Goal: Navigation & Orientation: Find specific page/section

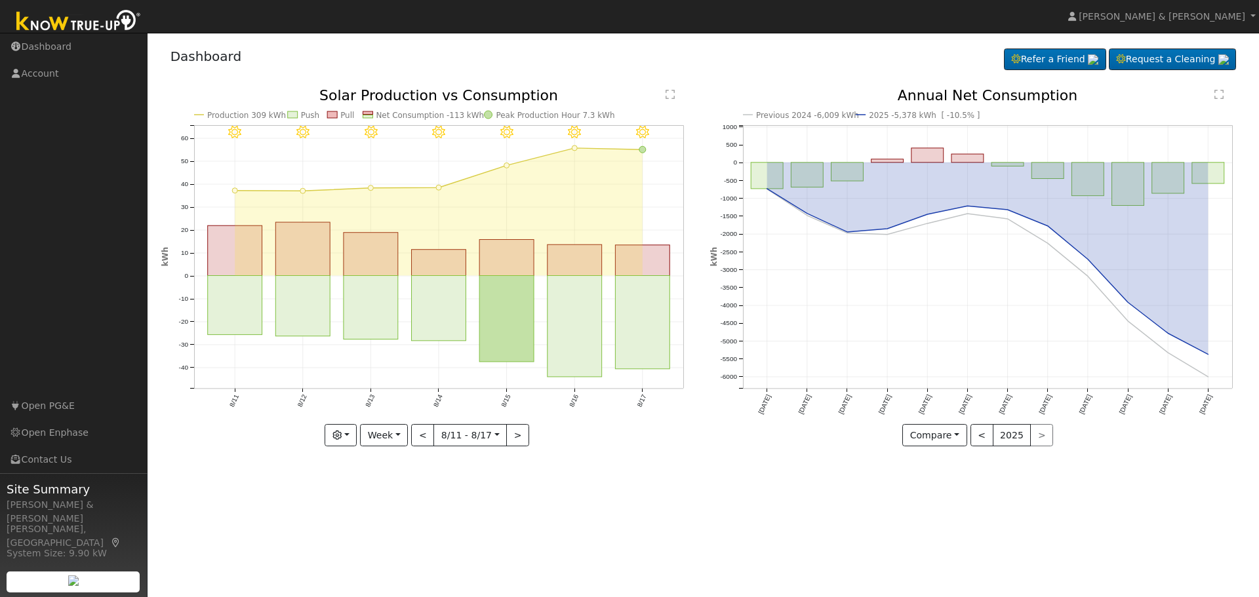
click at [34, 28] on img at bounding box center [79, 21] width 138 height 29
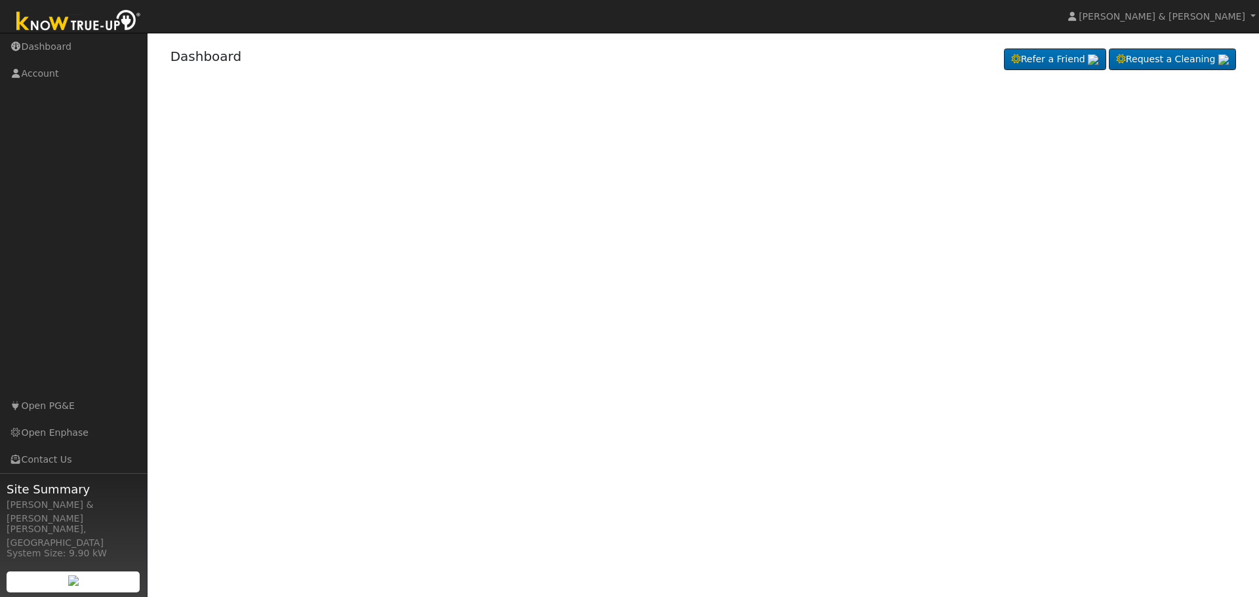
click at [37, 45] on link "Dashboard" at bounding box center [73, 46] width 147 height 27
drag, startPoint x: 0, startPoint y: 0, endPoint x: 37, endPoint y: 45, distance: 58.3
click at [37, 45] on link "Dashboard" at bounding box center [73, 46] width 147 height 27
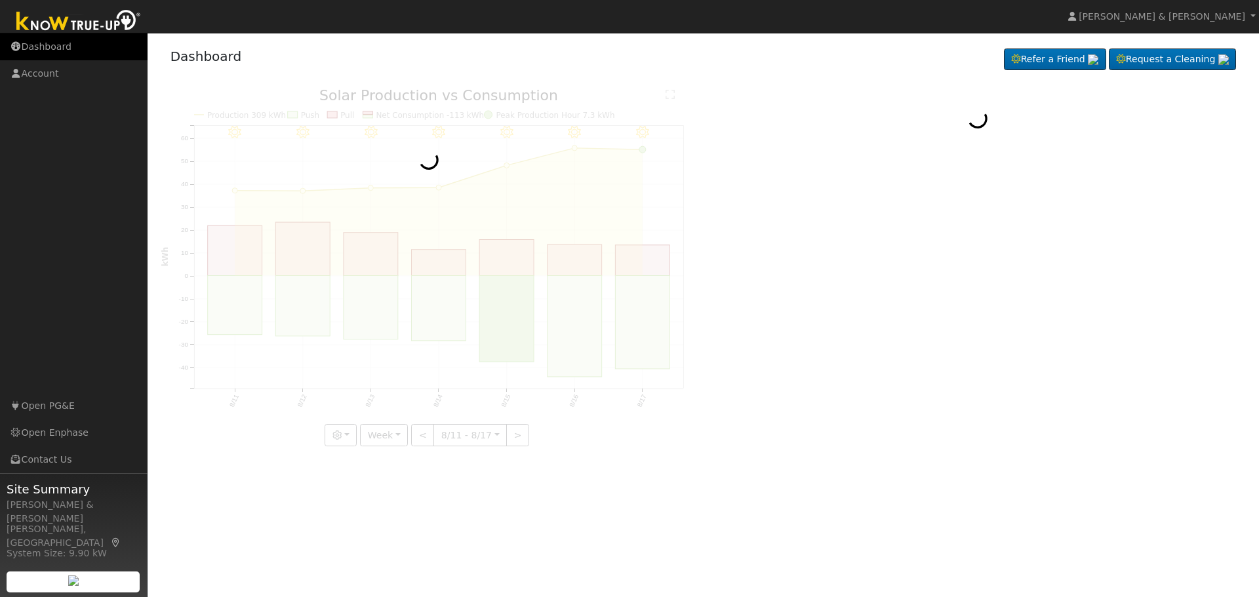
click at [37, 45] on link "Dashboard" at bounding box center [73, 46] width 147 height 27
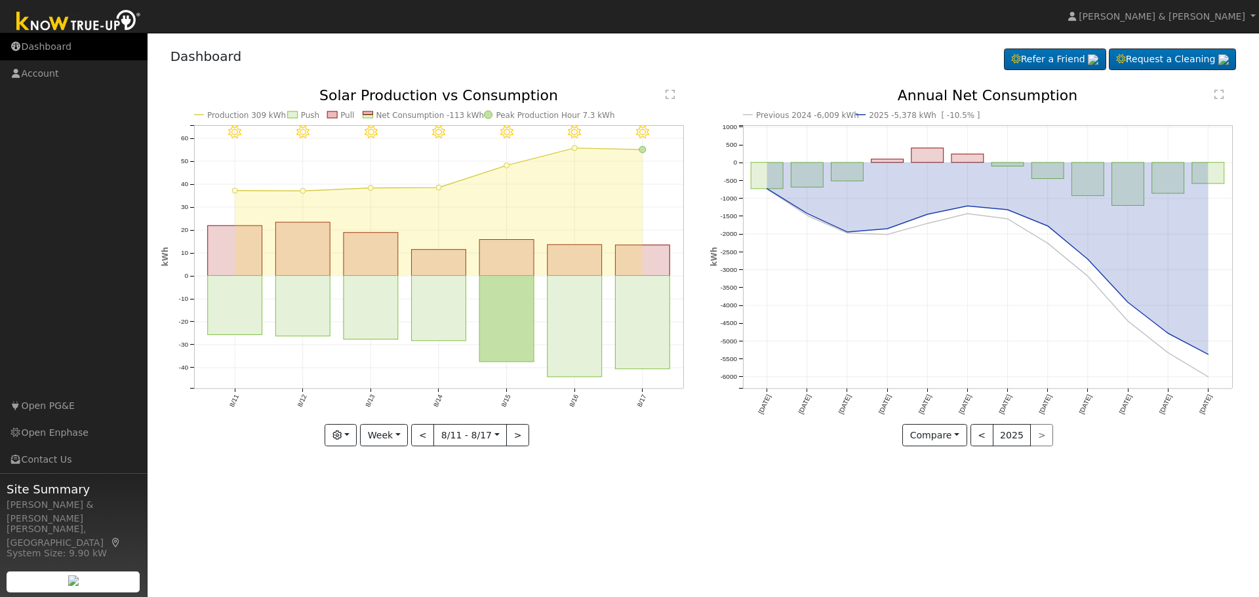
click at [38, 42] on link "Dashboard" at bounding box center [73, 46] width 147 height 27
click at [43, 50] on link "Dashboard" at bounding box center [73, 46] width 147 height 27
